Goal: Transaction & Acquisition: Purchase product/service

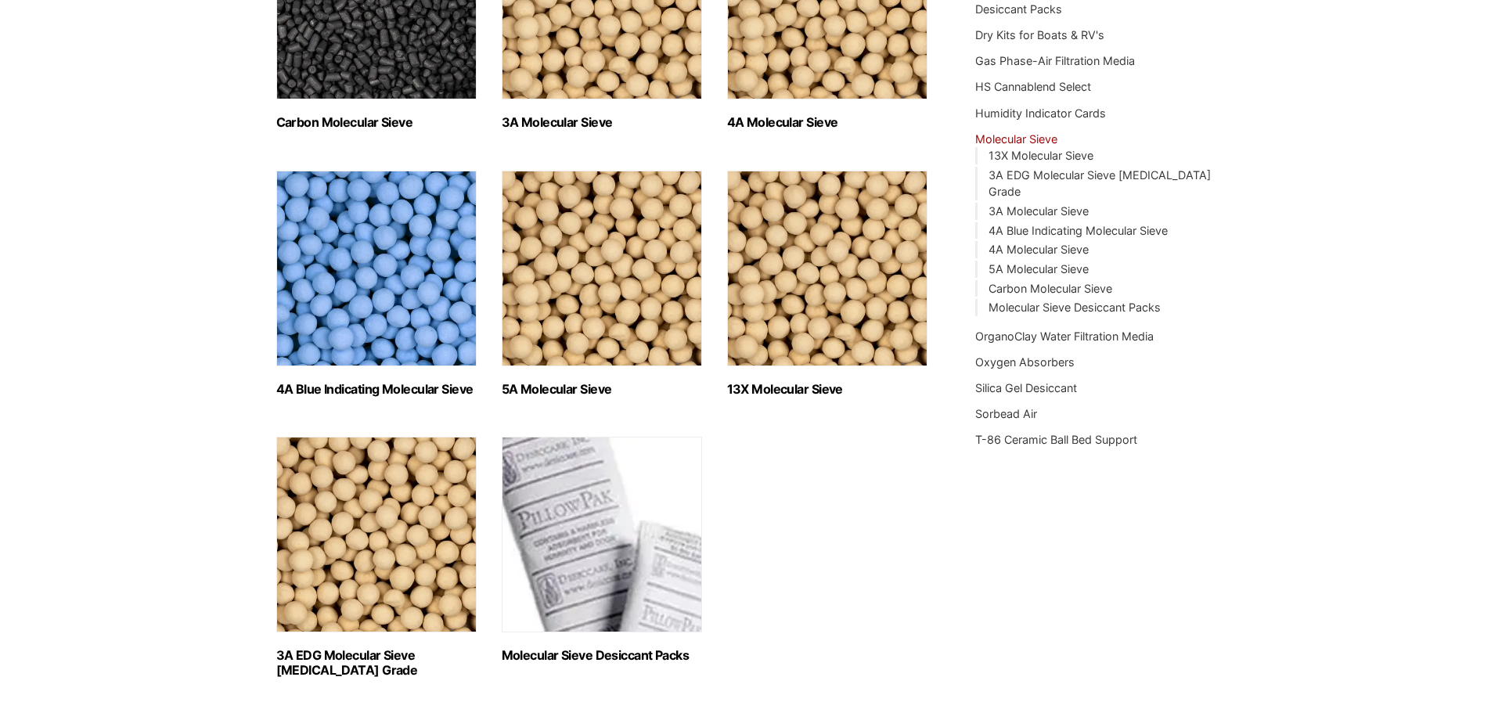
scroll to position [391, 0]
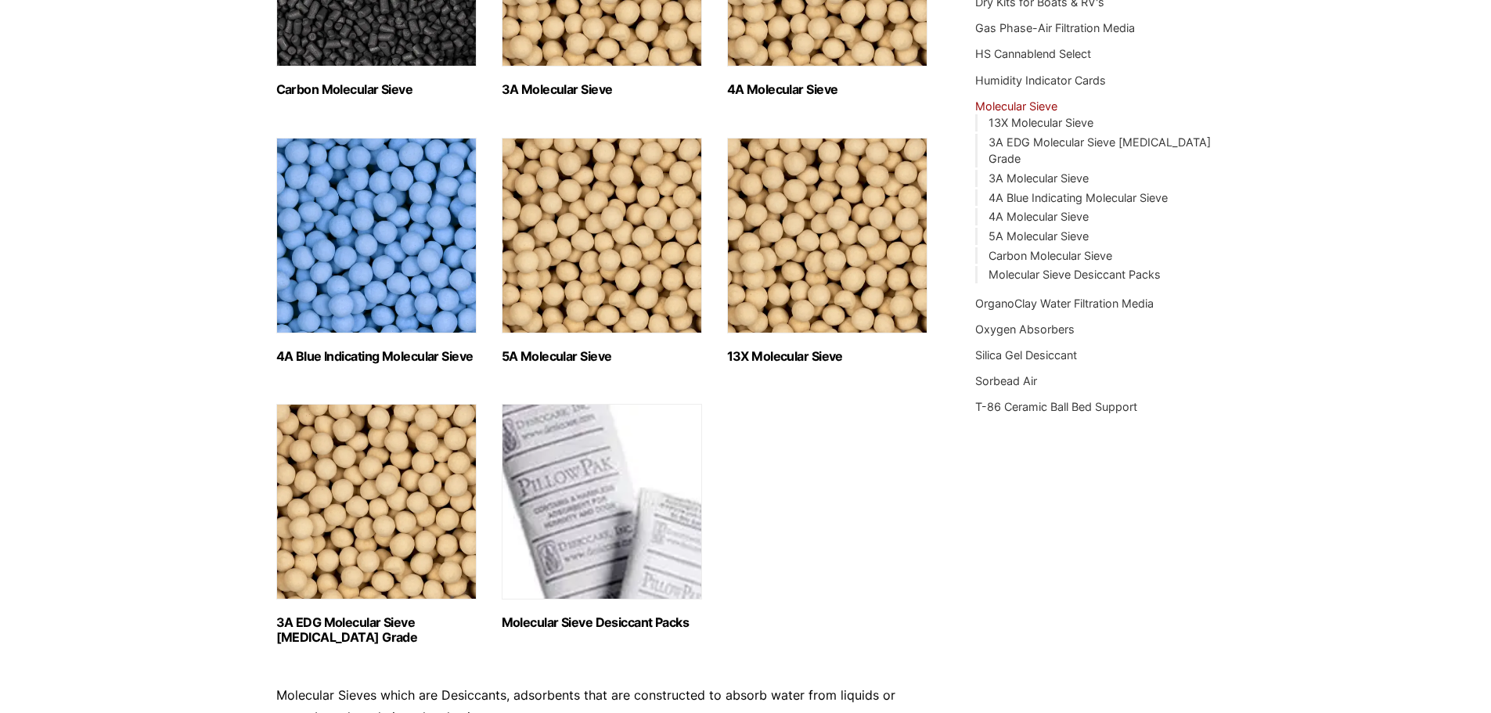
click at [350, 295] on img "Visit product category 4A Blue Indicating Molecular Sieve" at bounding box center [376, 236] width 200 height 196
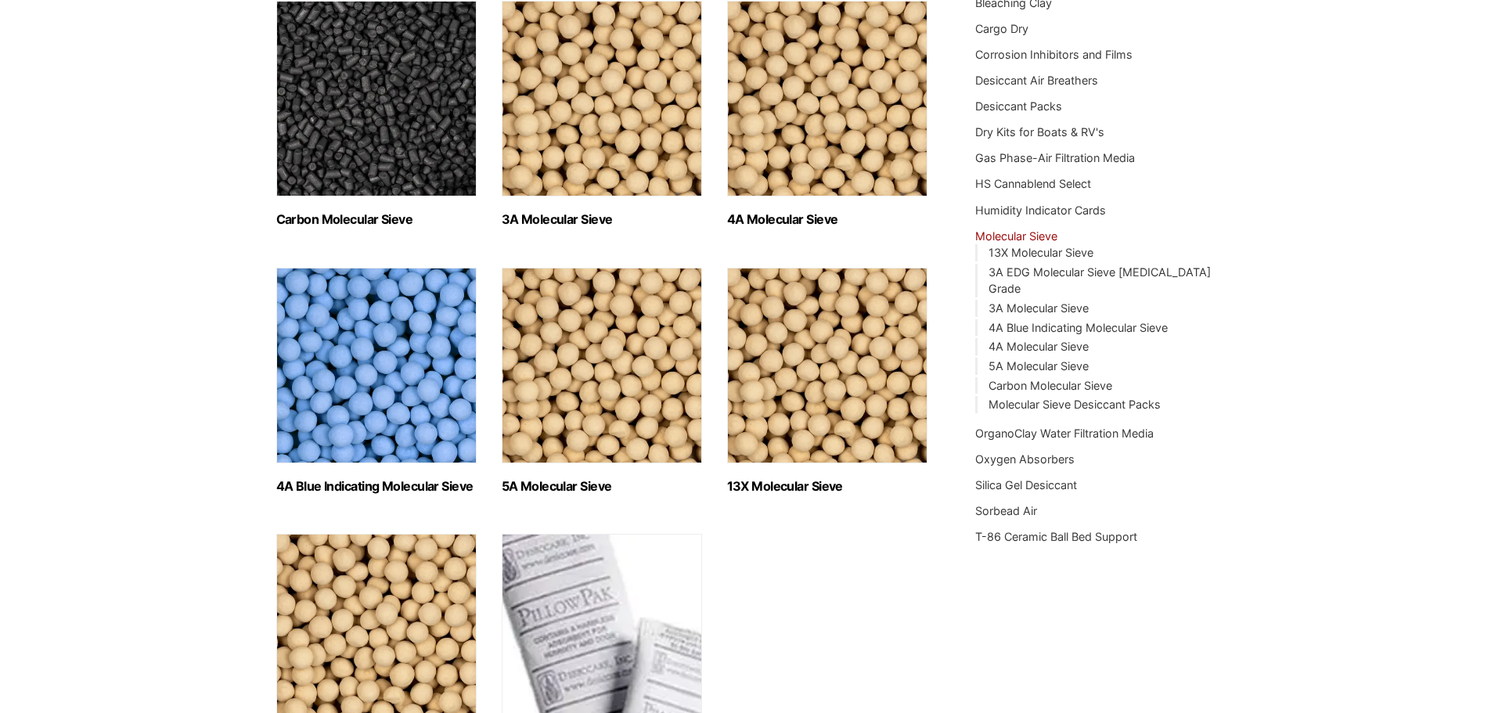
scroll to position [0, 0]
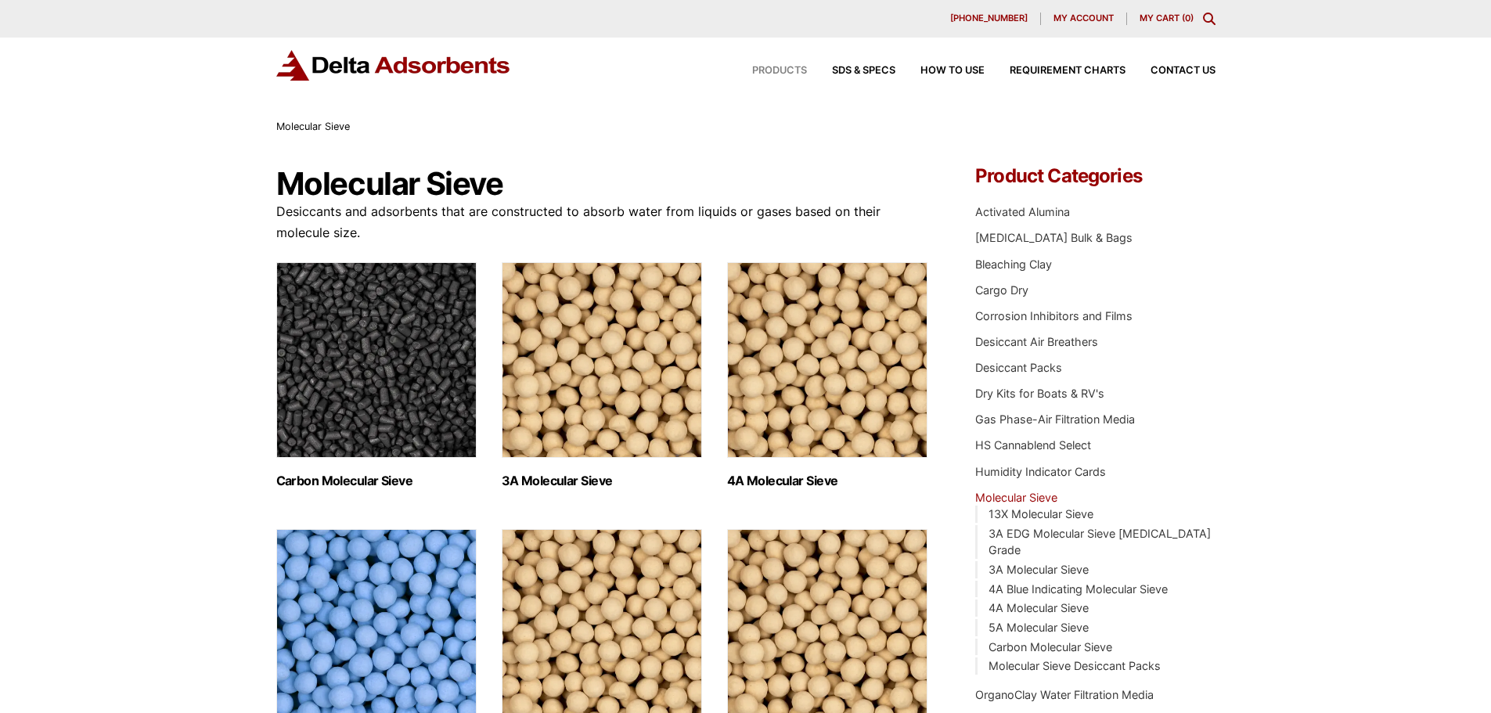
click at [781, 68] on span "Products" at bounding box center [779, 71] width 55 height 10
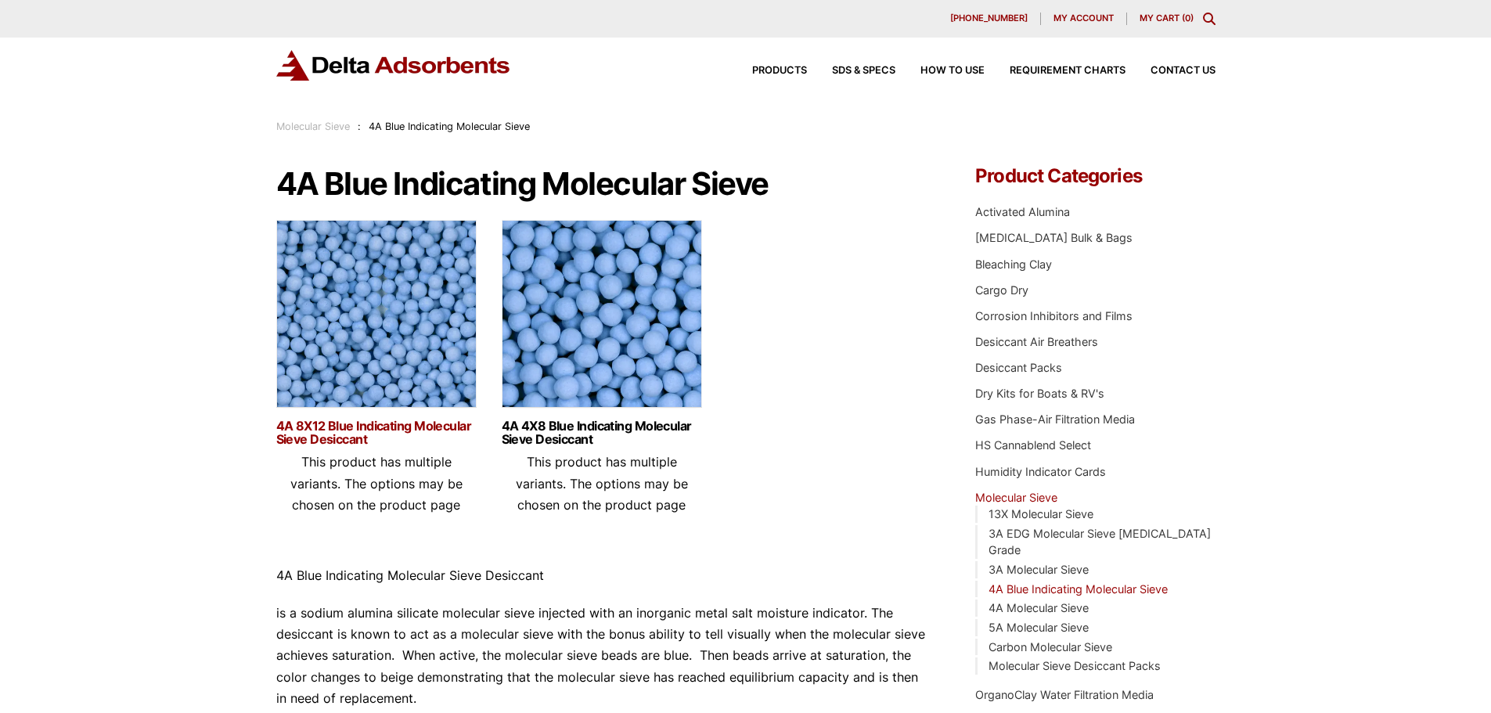
click at [356, 421] on link "4A 8X12 Blue Indicating Molecular Sieve Desiccant" at bounding box center [376, 432] width 200 height 27
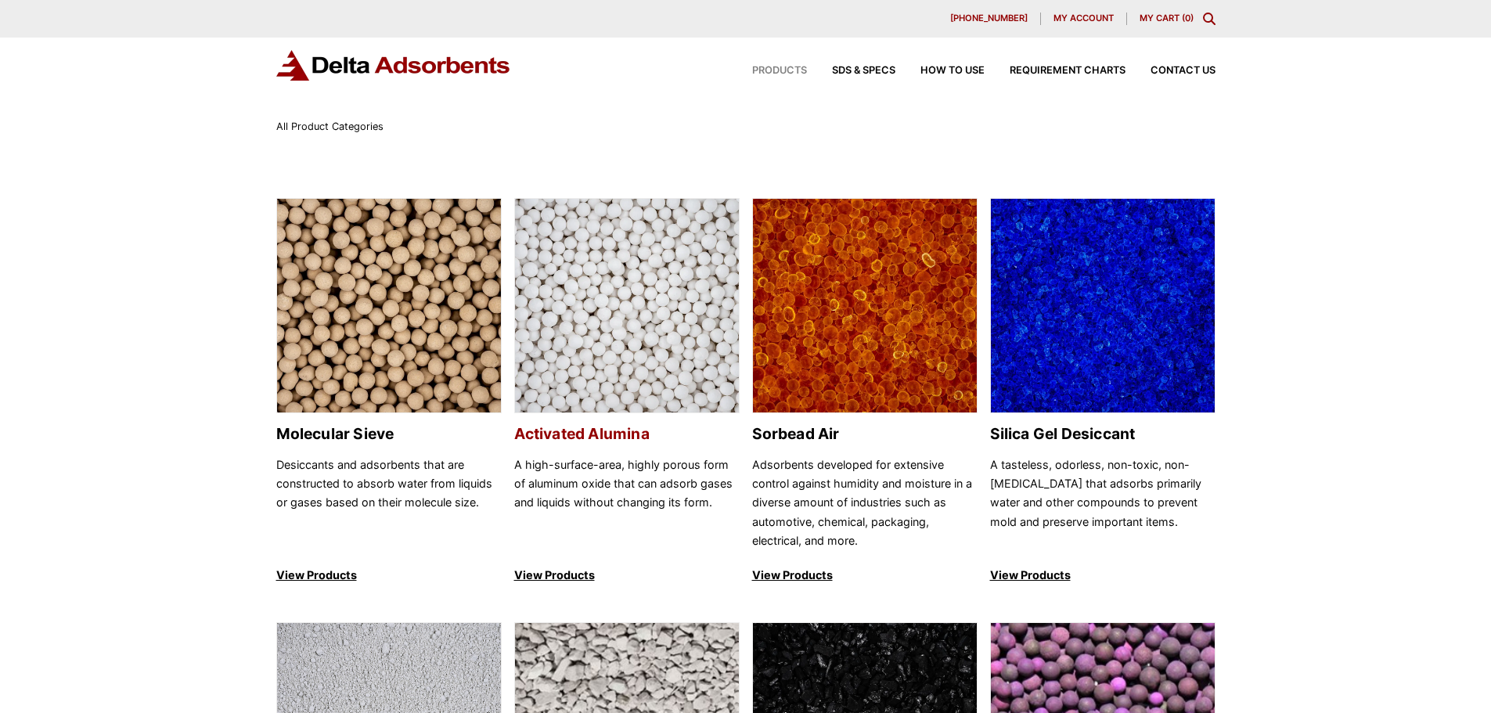
click at [596, 322] on img at bounding box center [627, 306] width 224 height 215
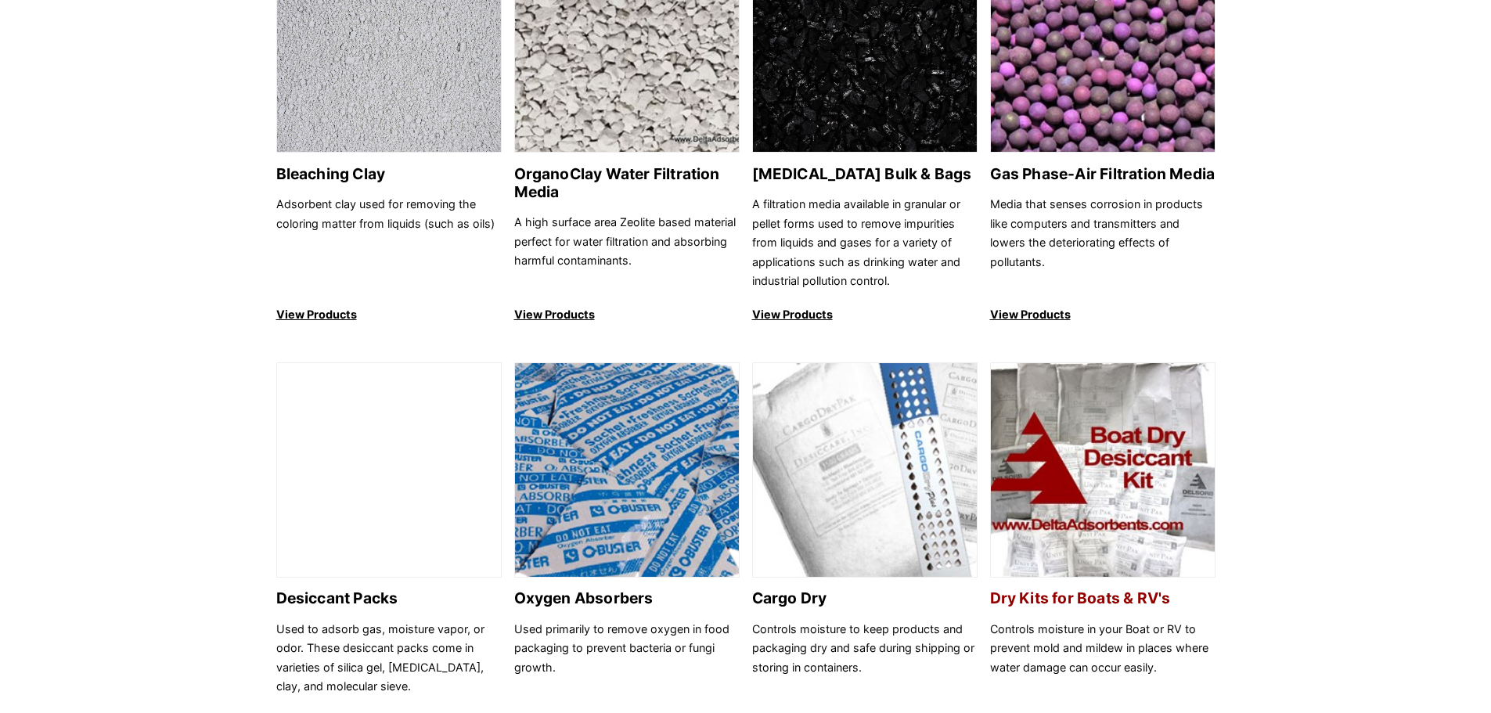
scroll to position [704, 0]
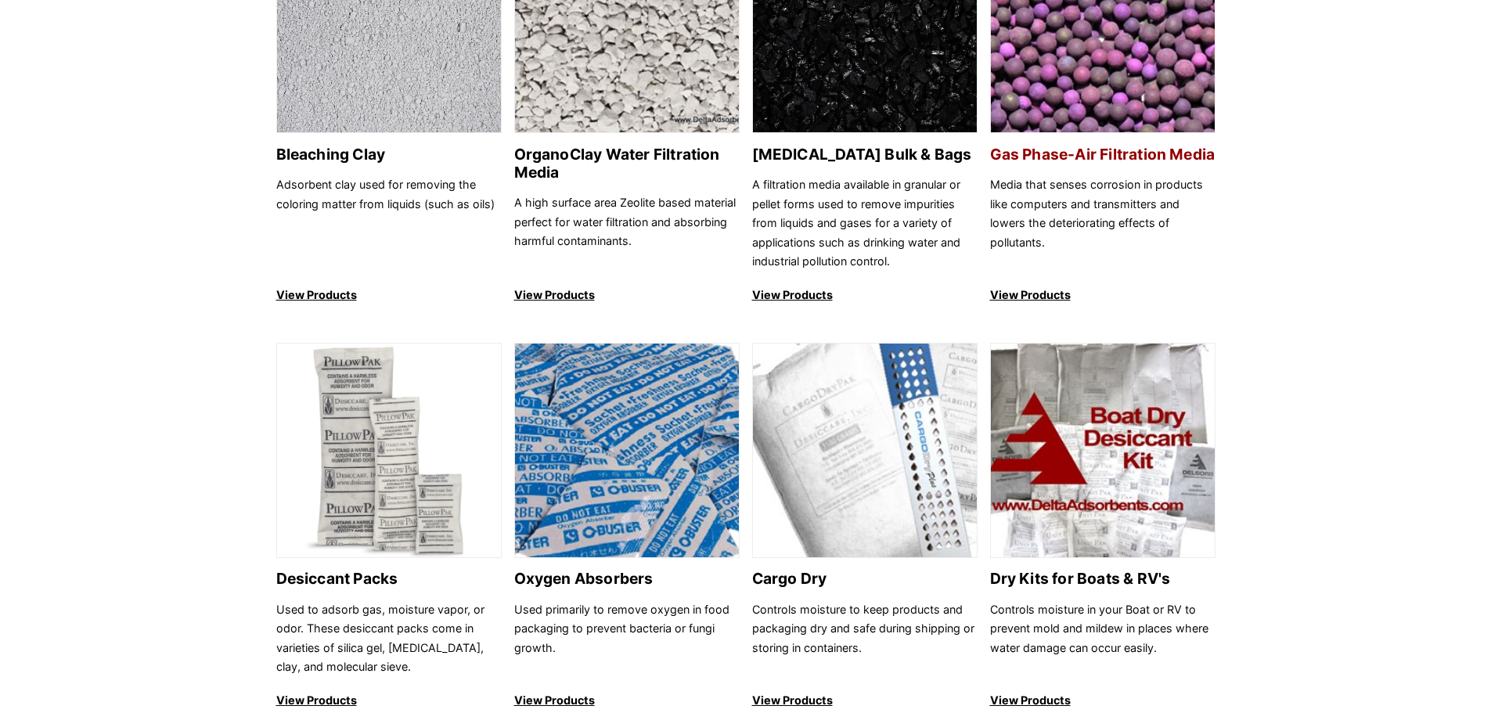
click at [1048, 146] on h2 "Gas Phase-Air Filtration Media" at bounding box center [1102, 155] width 225 height 18
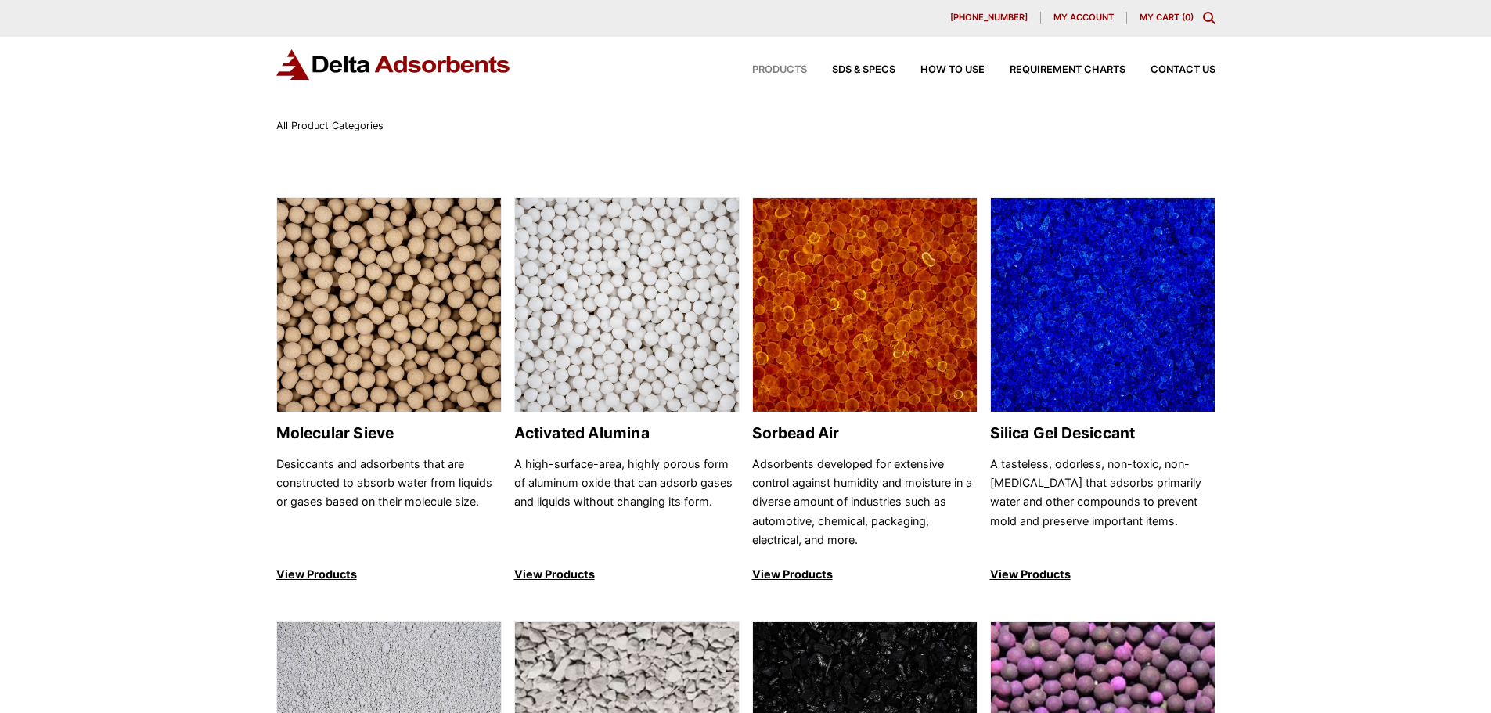
scroll to position [0, 0]
click at [330, 437] on h2 "Molecular Sieve" at bounding box center [388, 434] width 225 height 18
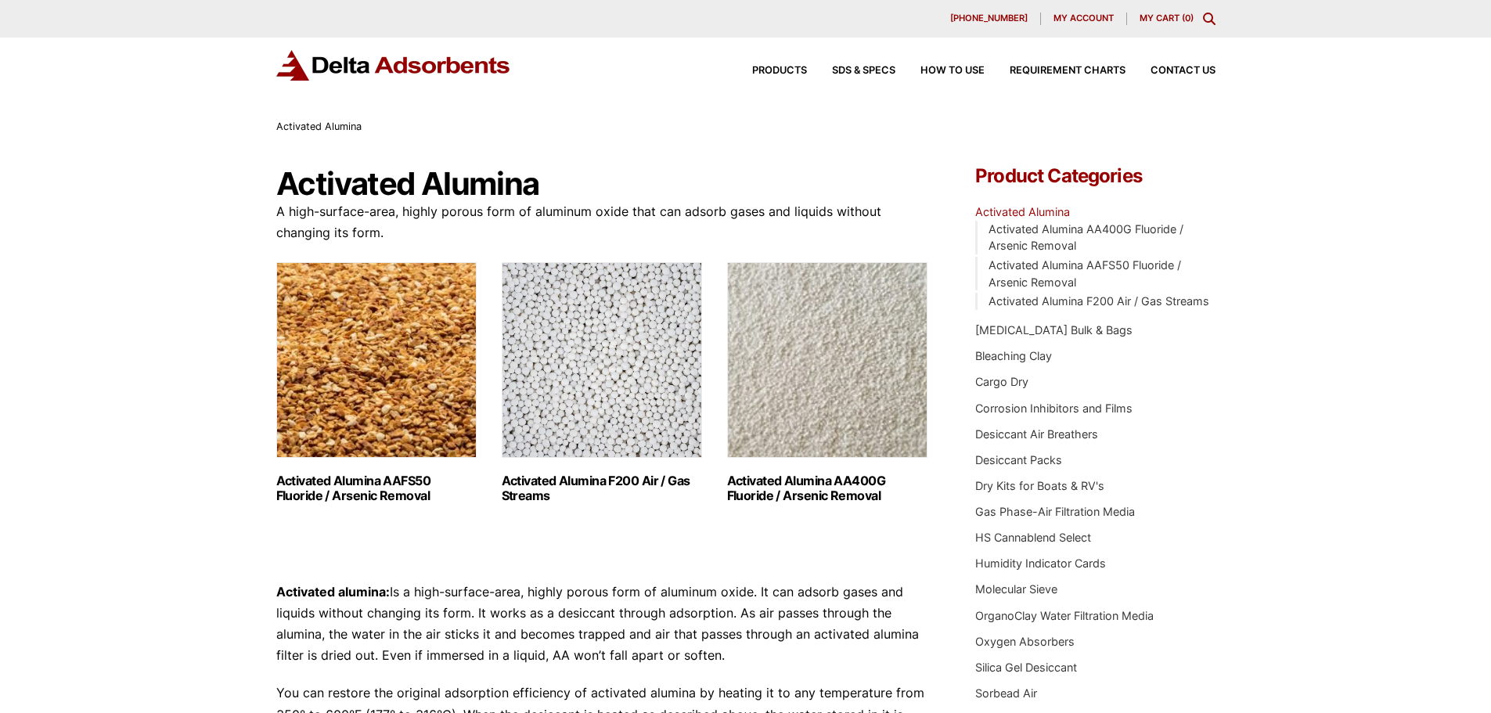
click at [639, 477] on h2 "Activated Alumina F200 Air / Gas Streams (3)" at bounding box center [602, 488] width 200 height 30
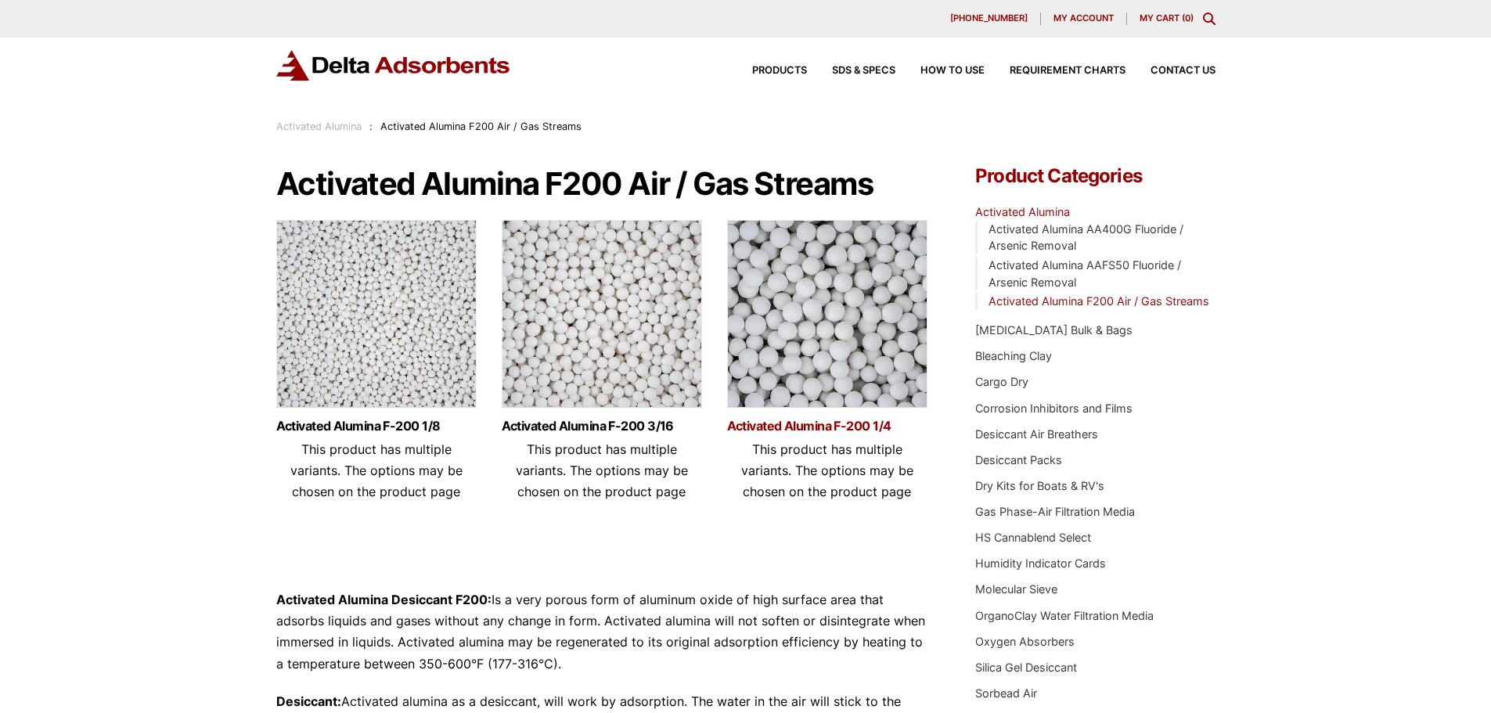
click at [823, 419] on link "Activated Alumina F-200 1/4" at bounding box center [827, 425] width 200 height 13
